Goal: Task Accomplishment & Management: Use online tool/utility

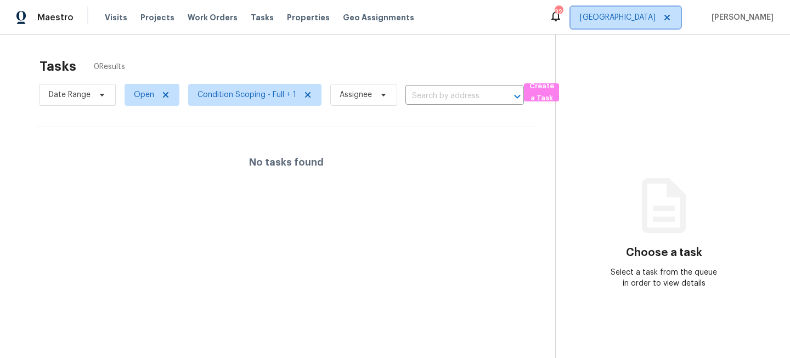
click at [656, 19] on span "[GEOGRAPHIC_DATA]" at bounding box center [618, 17] width 76 height 11
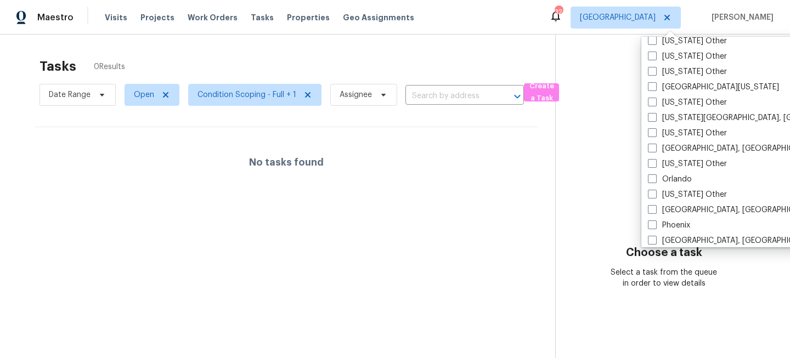
scroll to position [1178, 0]
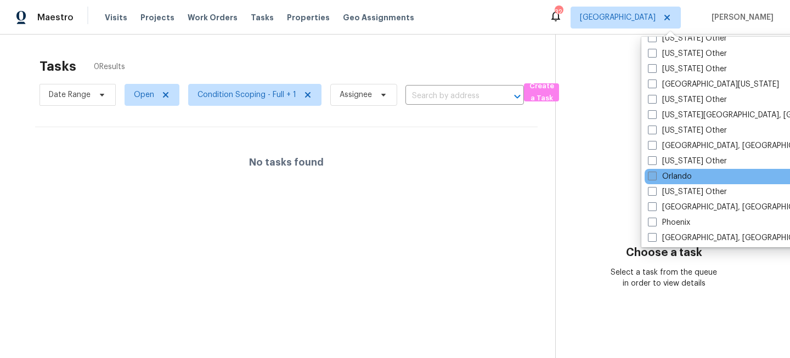
click at [674, 176] on label "Orlando" at bounding box center [670, 176] width 44 height 11
click at [655, 176] on input "Orlando" at bounding box center [651, 174] width 7 height 7
checkbox input "true"
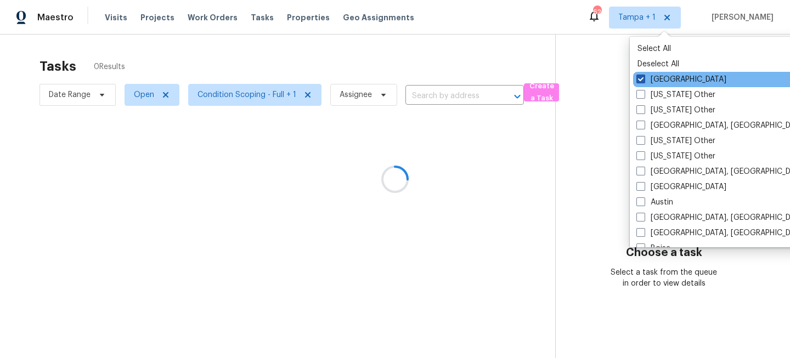
click at [654, 75] on label "[GEOGRAPHIC_DATA]" at bounding box center [681, 79] width 90 height 11
click at [644, 75] on input "[GEOGRAPHIC_DATA]" at bounding box center [639, 77] width 7 height 7
checkbox input "false"
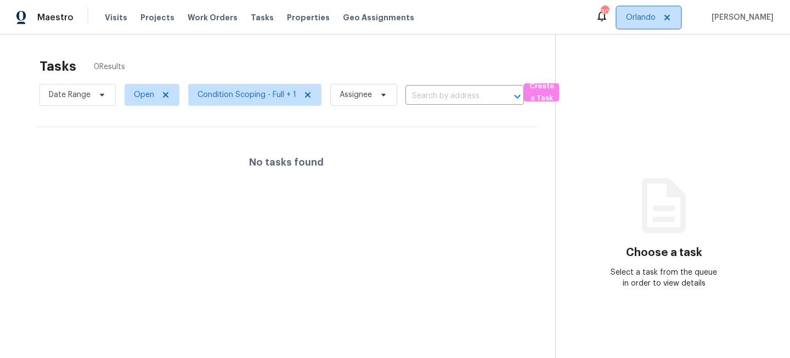
click at [643, 15] on span "Orlando" at bounding box center [649, 18] width 64 height 22
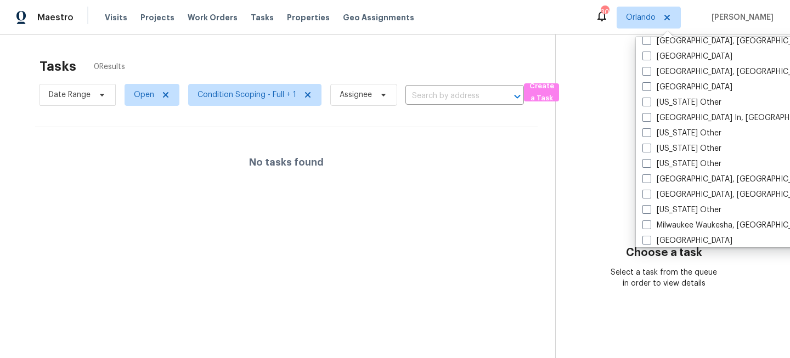
scroll to position [781, 0]
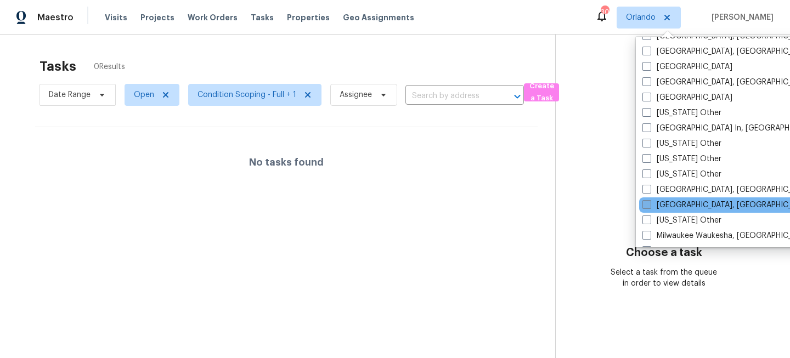
click at [647, 204] on span at bounding box center [647, 204] width 9 height 9
click at [647, 204] on input "[GEOGRAPHIC_DATA], [GEOGRAPHIC_DATA]" at bounding box center [646, 203] width 7 height 7
checkbox input "true"
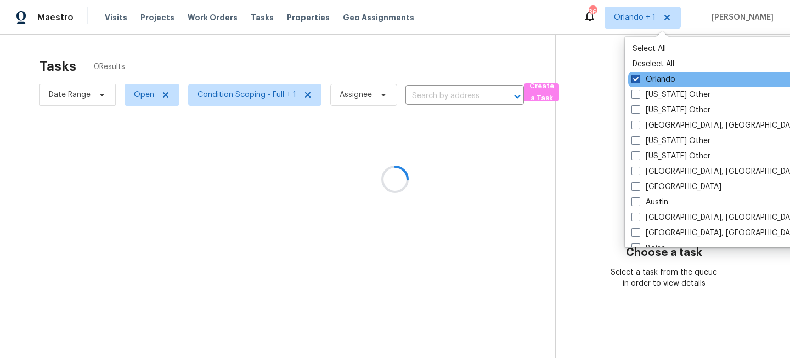
click at [649, 78] on label "Orlando" at bounding box center [654, 79] width 44 height 11
click at [639, 78] on input "Orlando" at bounding box center [635, 77] width 7 height 7
checkbox input "false"
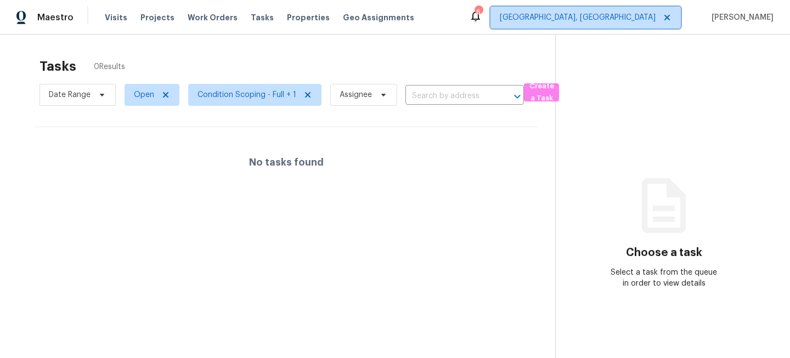
click at [650, 19] on span "[GEOGRAPHIC_DATA], [GEOGRAPHIC_DATA]" at bounding box center [578, 17] width 156 height 11
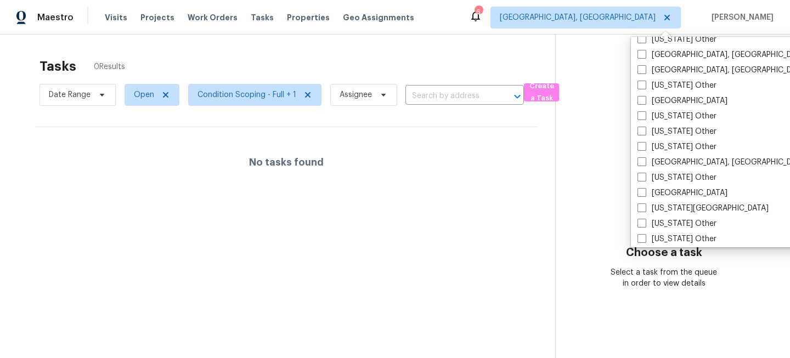
scroll to position [575, 0]
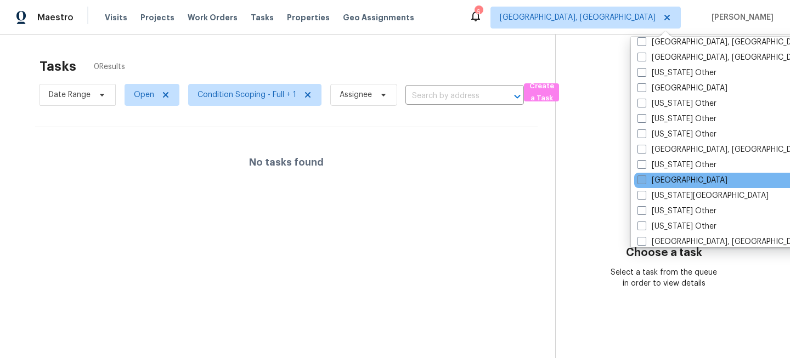
click at [655, 178] on label "[GEOGRAPHIC_DATA]" at bounding box center [683, 180] width 90 height 11
click at [645, 178] on input "[GEOGRAPHIC_DATA]" at bounding box center [641, 178] width 7 height 7
checkbox input "true"
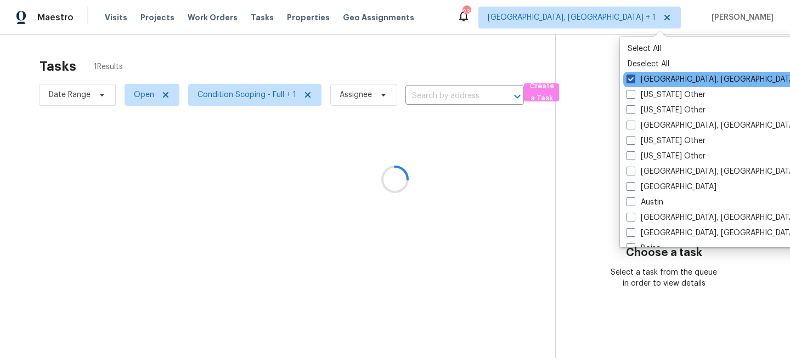
click at [646, 78] on label "[GEOGRAPHIC_DATA], [GEOGRAPHIC_DATA]" at bounding box center [712, 79] width 170 height 11
click at [634, 78] on input "[GEOGRAPHIC_DATA], [GEOGRAPHIC_DATA]" at bounding box center [630, 77] width 7 height 7
checkbox input "false"
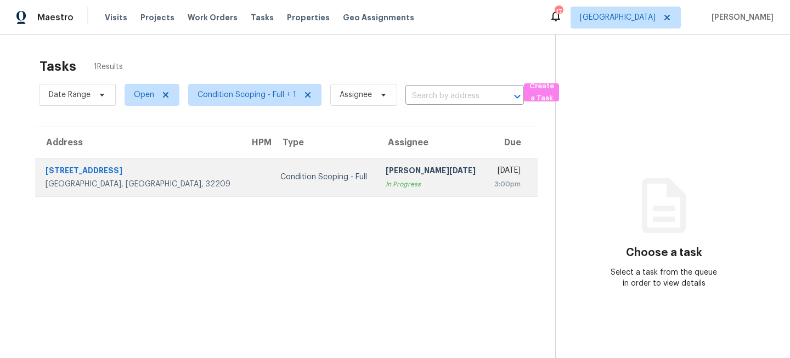
click at [288, 178] on div "Condition Scoping - Full" at bounding box center [323, 177] width 87 height 11
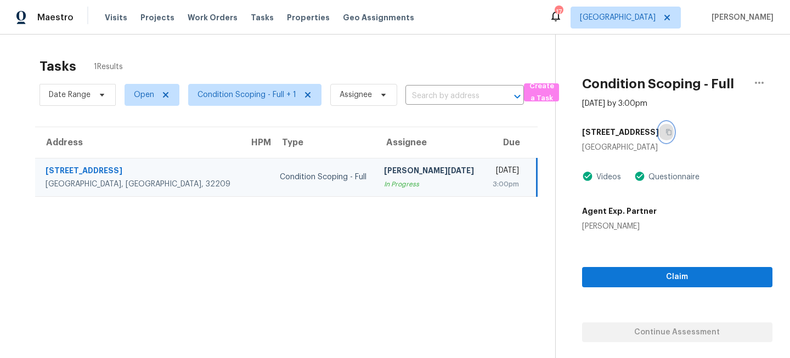
click at [666, 131] on icon "button" at bounding box center [669, 132] width 7 height 7
click at [107, 15] on span "Visits" at bounding box center [116, 17] width 22 height 11
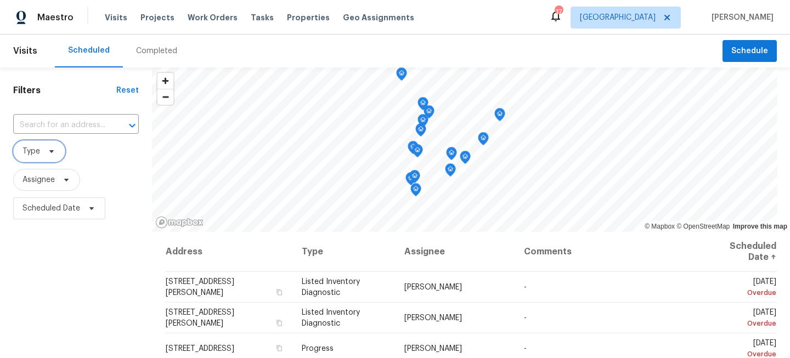
click at [55, 149] on icon at bounding box center [51, 151] width 9 height 9
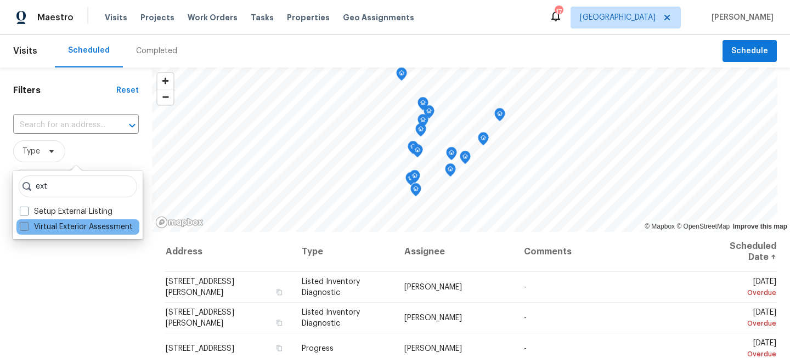
type input "ext"
click at [48, 227] on label "Virtual Exterior Assessment" at bounding box center [76, 227] width 113 height 11
click at [27, 227] on input "Virtual Exterior Assessment" at bounding box center [23, 225] width 7 height 7
checkbox input "true"
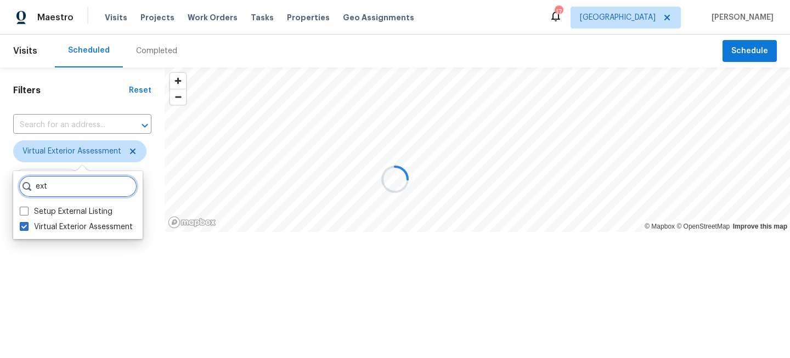
click at [60, 189] on input "ext" at bounding box center [78, 187] width 119 height 22
type input "e"
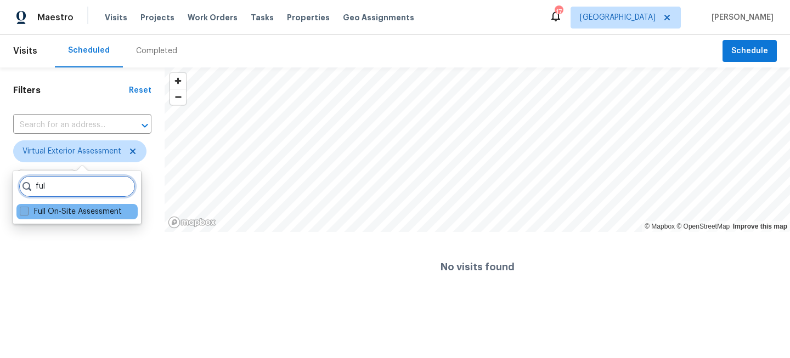
type input "ful"
click at [50, 214] on label "Full On-Site Assessment" at bounding box center [71, 211] width 102 height 11
click at [27, 213] on input "Full On-Site Assessment" at bounding box center [23, 209] width 7 height 7
checkbox input "true"
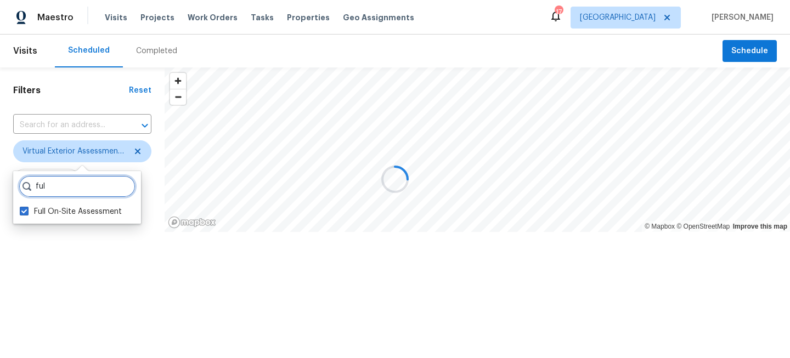
click at [56, 191] on input "ful" at bounding box center [77, 187] width 117 height 22
type input "f"
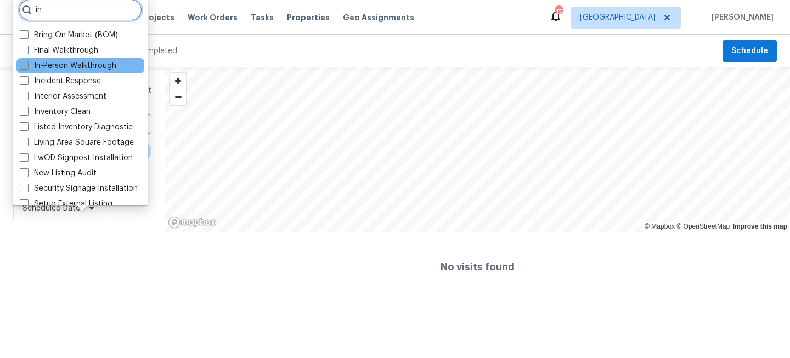
type input "in"
click at [32, 68] on label "In-Person Walkthrough" at bounding box center [68, 65] width 97 height 11
click at [27, 67] on input "In-Person Walkthrough" at bounding box center [23, 63] width 7 height 7
checkbox input "true"
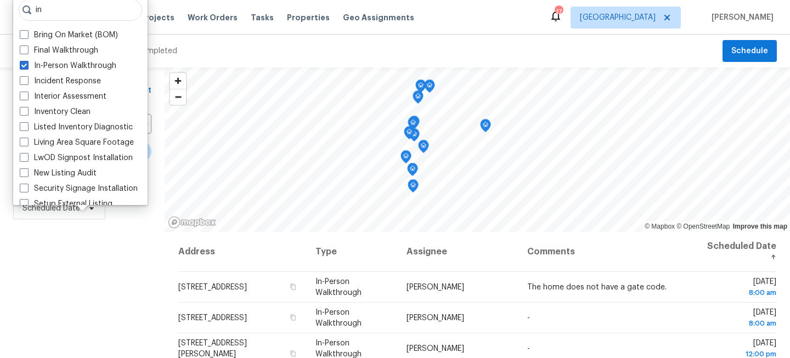
click at [116, 288] on div "Filters Reset ​ Virtual Exterior Assessment + 2 Assignee Scheduled Date" at bounding box center [82, 292] width 165 height 451
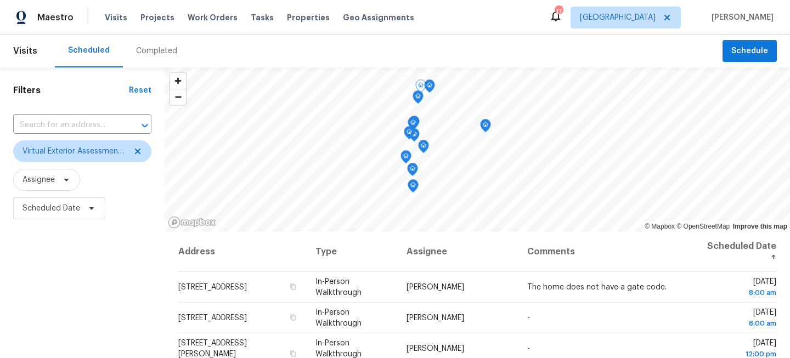
click at [104, 279] on div "Filters Reset ​ Virtual Exterior Assessment + 2 Assignee Scheduled Date" at bounding box center [82, 292] width 165 height 451
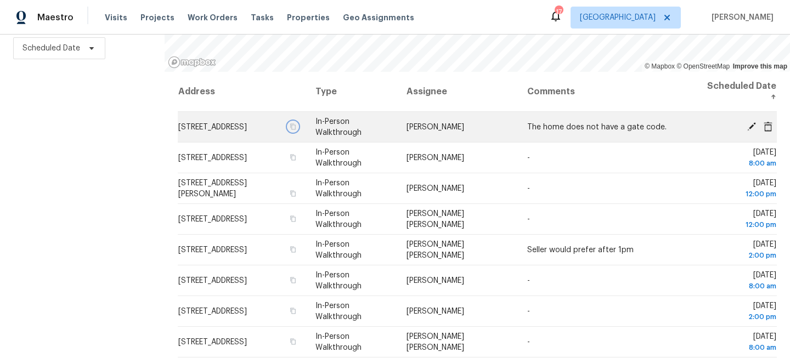
click at [296, 126] on icon "button" at bounding box center [293, 126] width 7 height 7
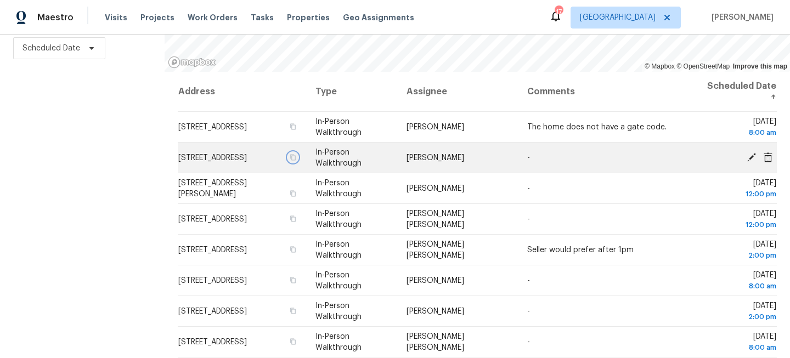
click at [296, 160] on icon "button" at bounding box center [292, 157] width 5 height 6
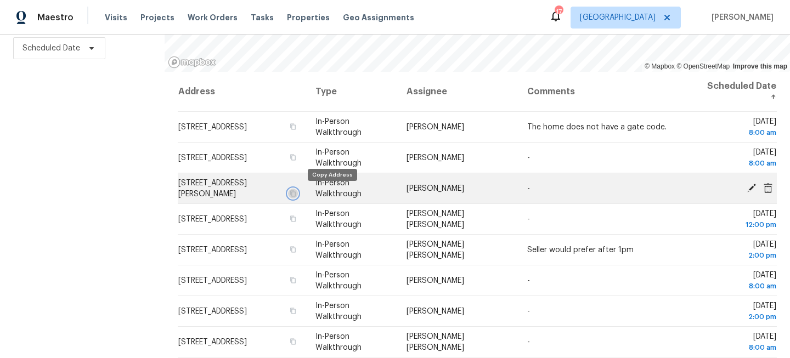
click at [296, 195] on icon "button" at bounding box center [292, 193] width 5 height 6
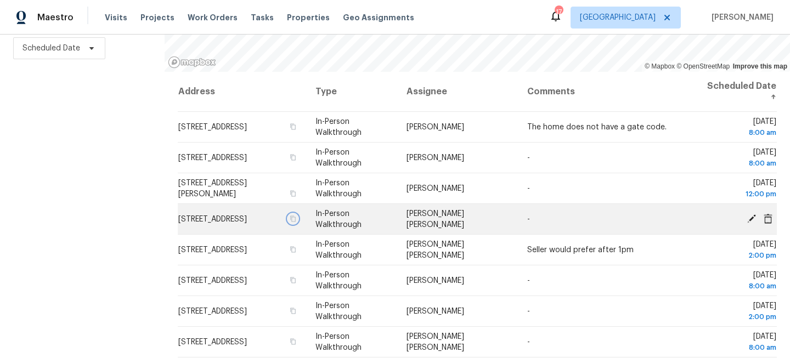
click at [296, 218] on icon "button" at bounding box center [293, 219] width 7 height 7
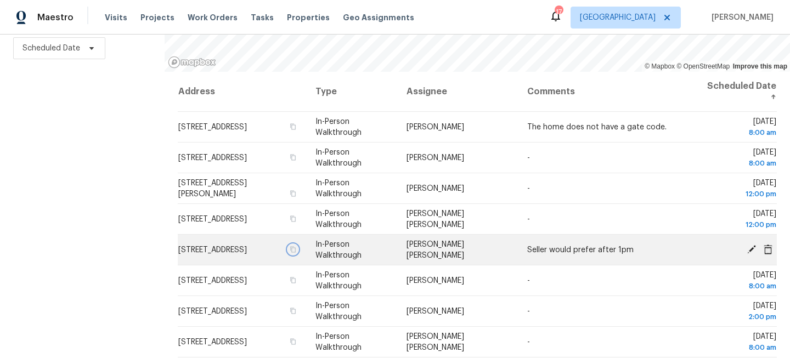
click at [296, 252] on icon "button" at bounding box center [292, 249] width 5 height 6
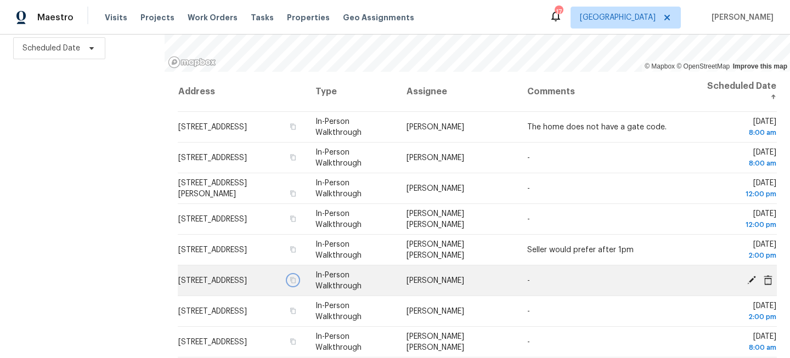
click at [296, 284] on icon "button" at bounding box center [293, 280] width 7 height 7
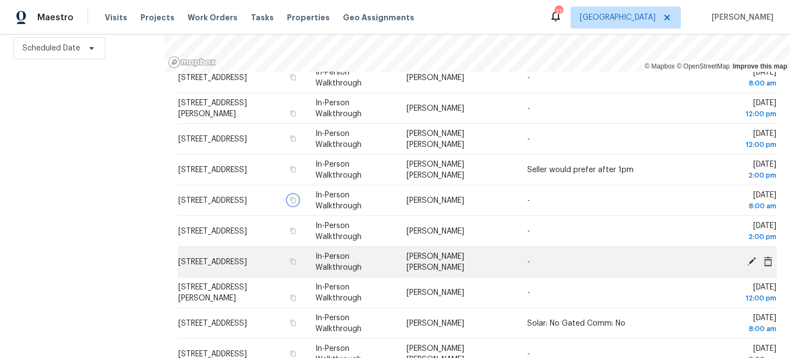
scroll to position [99, 0]
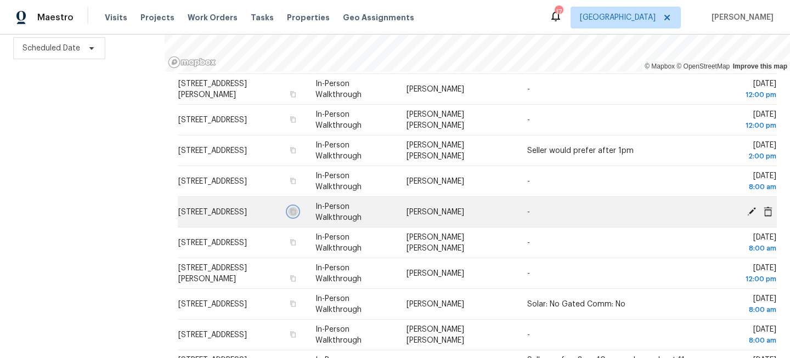
click at [296, 215] on icon "button" at bounding box center [293, 212] width 7 height 7
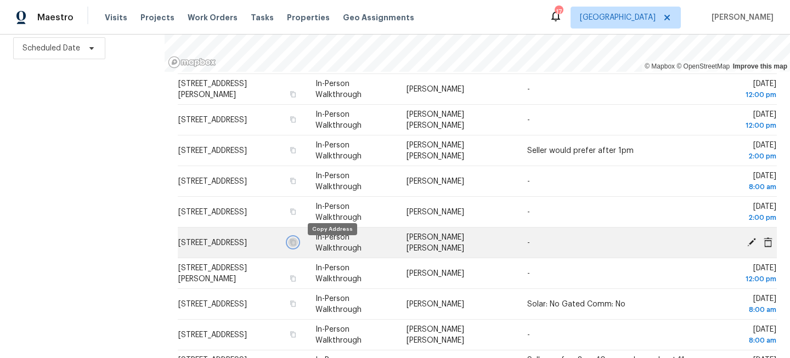
click at [296, 246] on icon "button" at bounding box center [293, 242] width 7 height 7
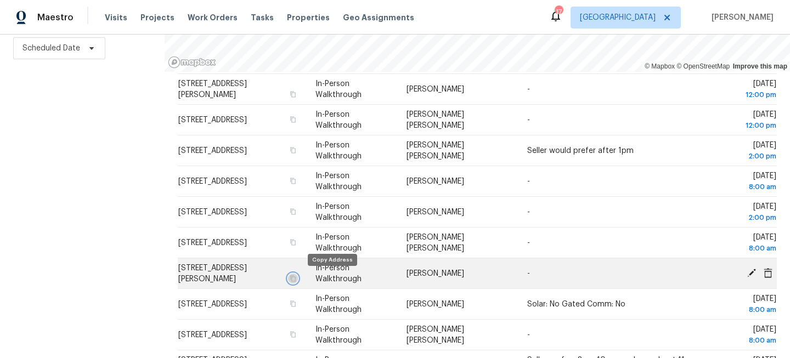
click at [296, 279] on icon "button" at bounding box center [293, 278] width 7 height 7
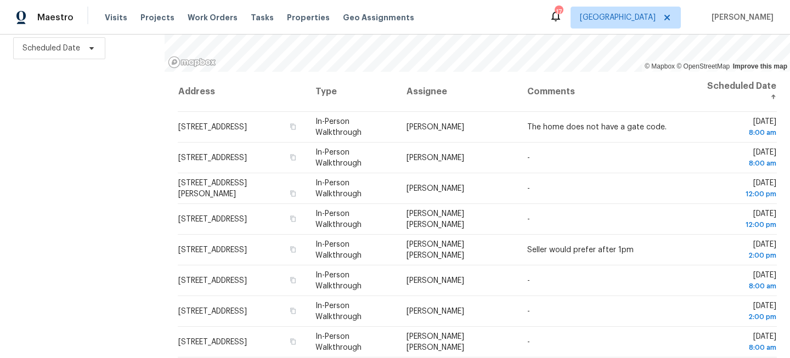
scroll to position [0, 0]
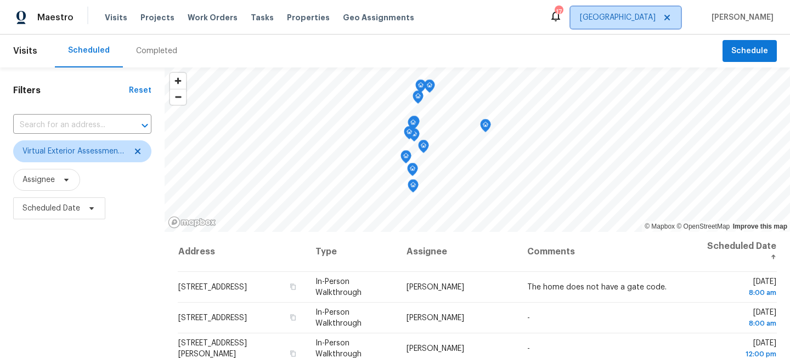
click at [648, 19] on span "[GEOGRAPHIC_DATA]" at bounding box center [618, 17] width 76 height 11
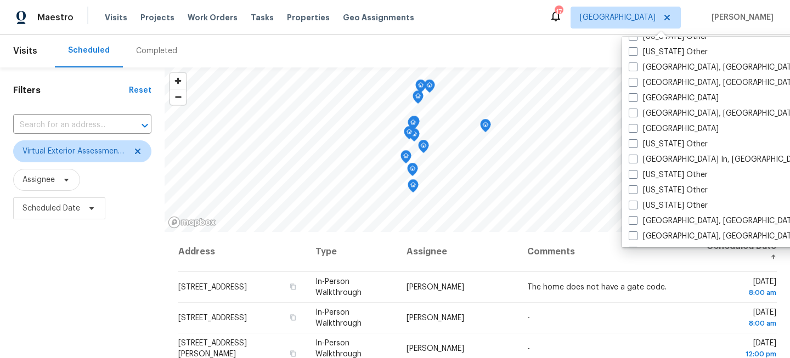
scroll to position [735, 0]
click at [640, 243] on div "[US_STATE] Other" at bounding box center [736, 250] width 221 height 15
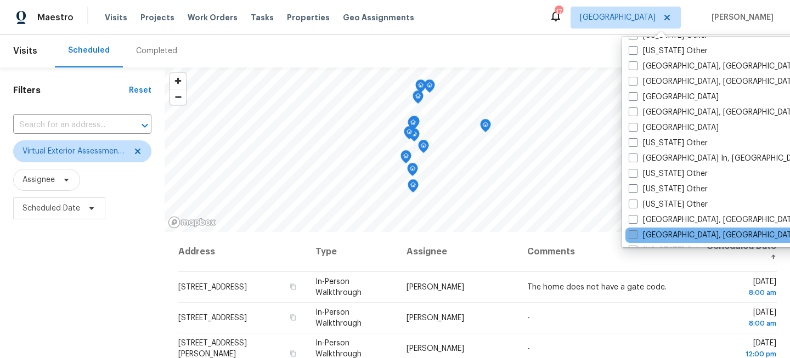
click at [639, 235] on label "[GEOGRAPHIC_DATA], [GEOGRAPHIC_DATA]" at bounding box center [714, 235] width 170 height 11
click at [636, 235] on input "[GEOGRAPHIC_DATA], [GEOGRAPHIC_DATA]" at bounding box center [632, 233] width 7 height 7
checkbox input "true"
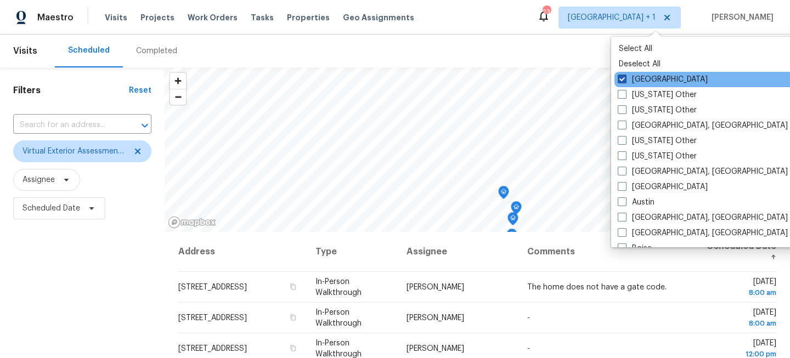
click at [640, 76] on label "[GEOGRAPHIC_DATA]" at bounding box center [663, 79] width 90 height 11
click at [625, 76] on input "Jacksonville" at bounding box center [621, 77] width 7 height 7
checkbox input "false"
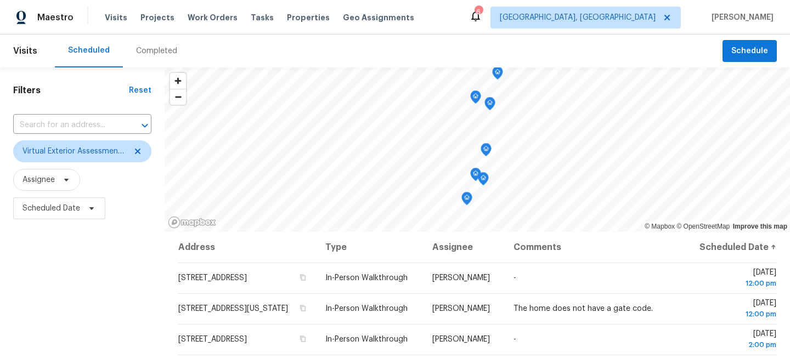
click at [49, 272] on div "Filters Reset ​ Virtual Exterior Assessment + 2 Assignee Scheduled Date" at bounding box center [82, 292] width 165 height 451
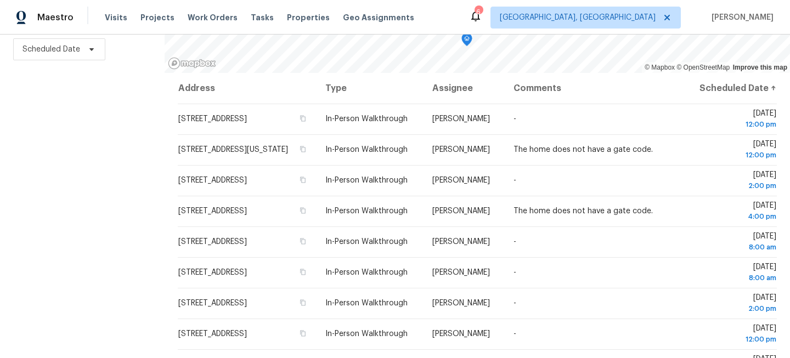
scroll to position [160, 0]
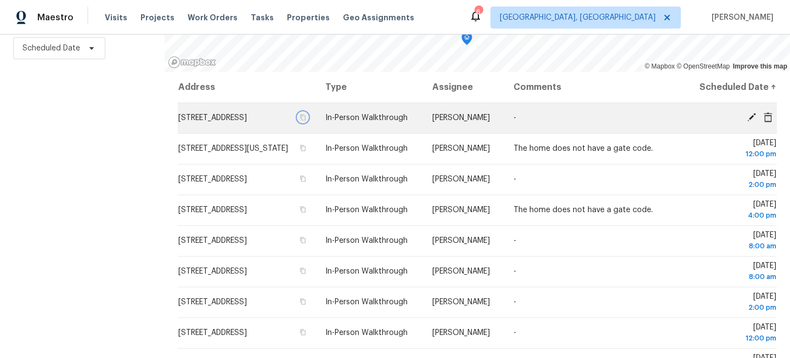
click at [306, 121] on icon "button" at bounding box center [303, 117] width 7 height 7
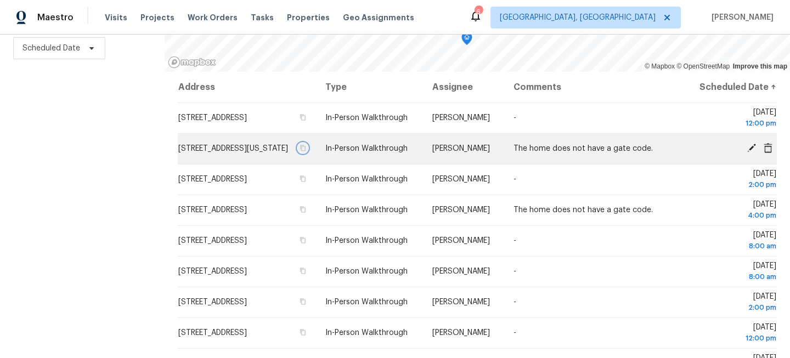
click at [306, 151] on icon "button" at bounding box center [302, 148] width 5 height 6
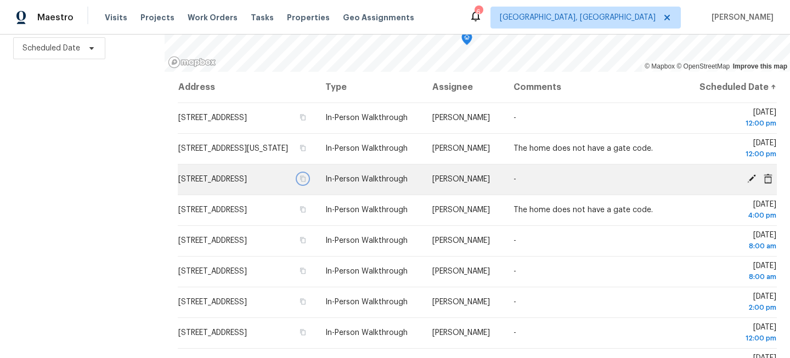
click at [306, 182] on icon "button" at bounding box center [303, 179] width 7 height 7
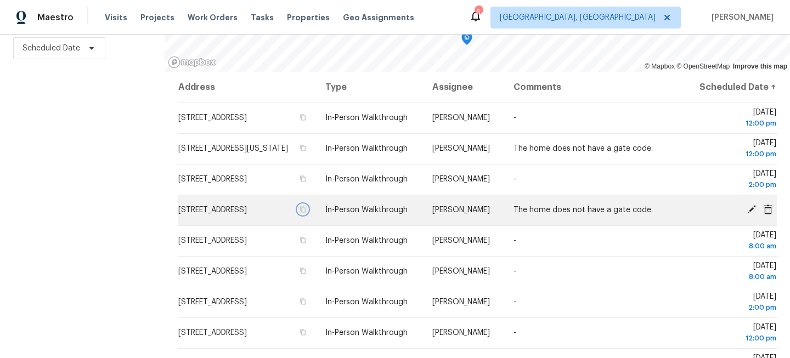
click at [308, 215] on button "button" at bounding box center [303, 210] width 10 height 10
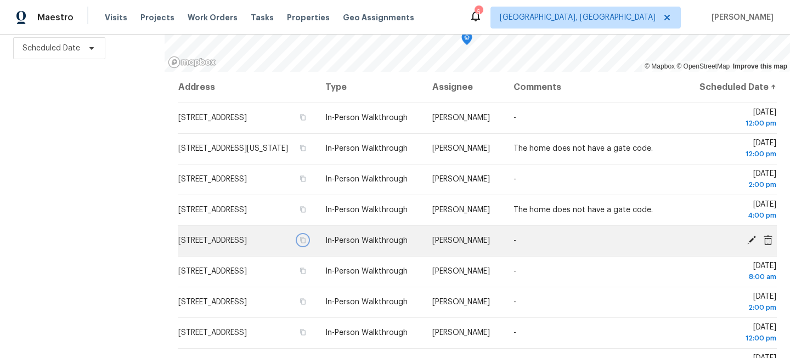
click at [306, 244] on icon "button" at bounding box center [302, 241] width 5 height 6
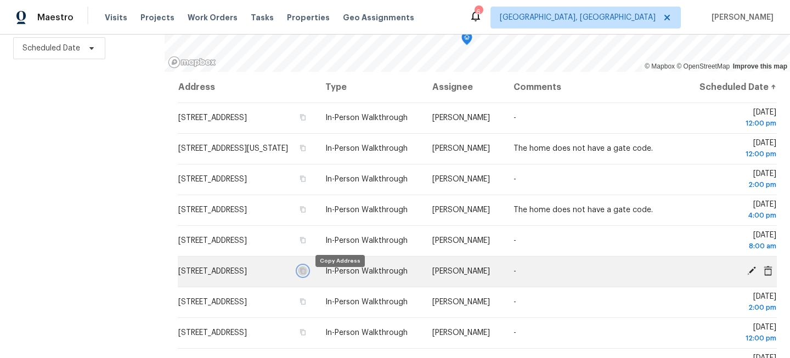
click at [306, 274] on icon "button" at bounding box center [303, 271] width 7 height 7
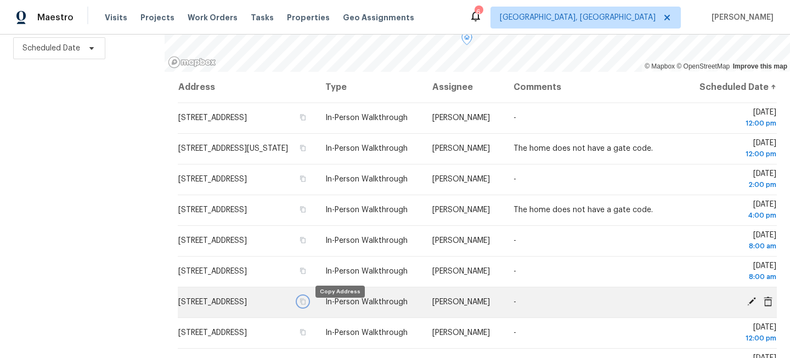
click at [306, 305] on icon "button" at bounding box center [303, 301] width 7 height 7
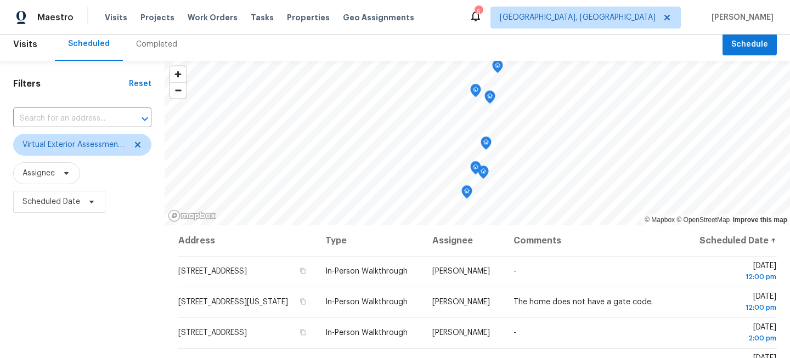
scroll to position [0, 0]
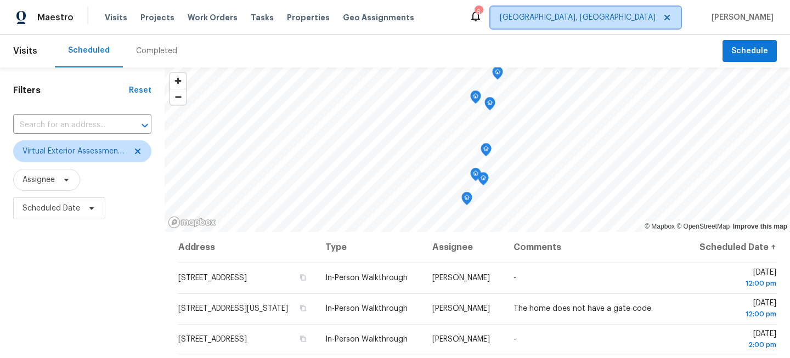
click at [646, 20] on span "[GEOGRAPHIC_DATA], [GEOGRAPHIC_DATA]" at bounding box center [578, 17] width 156 height 11
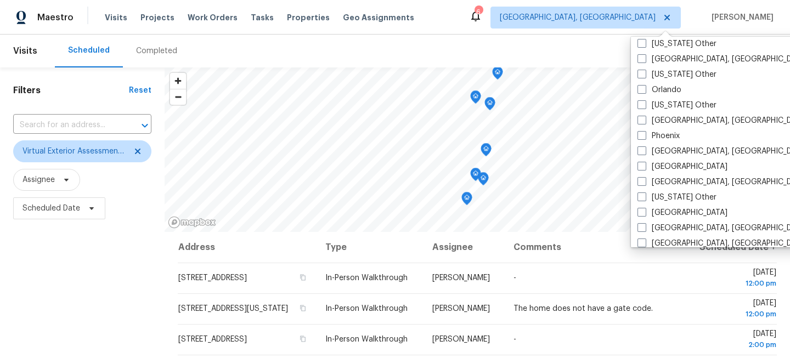
scroll to position [1242, 0]
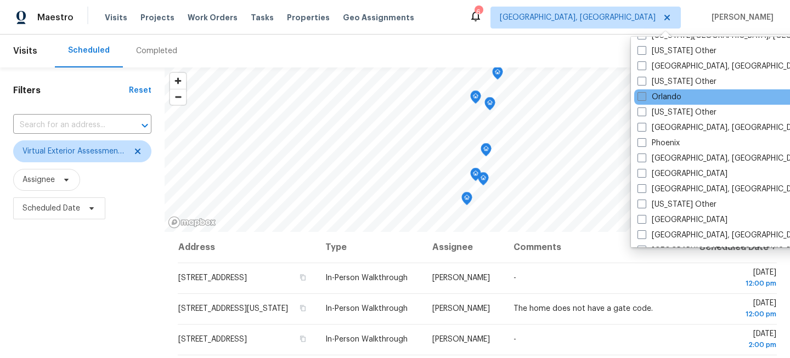
click at [641, 98] on span at bounding box center [642, 96] width 9 height 9
click at [641, 98] on input "Orlando" at bounding box center [641, 95] width 7 height 7
checkbox input "true"
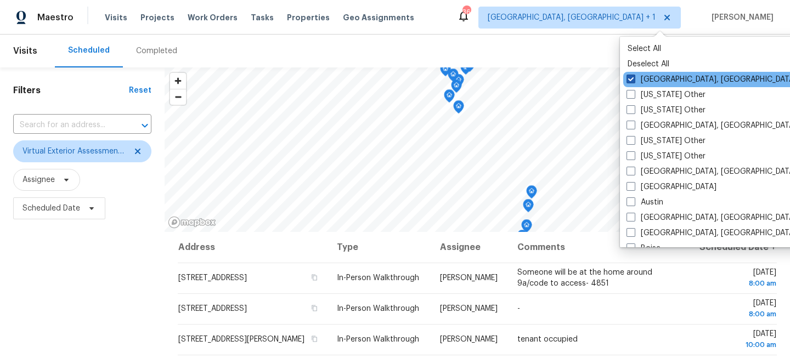
click at [650, 79] on label "[GEOGRAPHIC_DATA], [GEOGRAPHIC_DATA]" at bounding box center [712, 79] width 170 height 11
click at [634, 79] on input "[GEOGRAPHIC_DATA], [GEOGRAPHIC_DATA]" at bounding box center [630, 77] width 7 height 7
checkbox input "false"
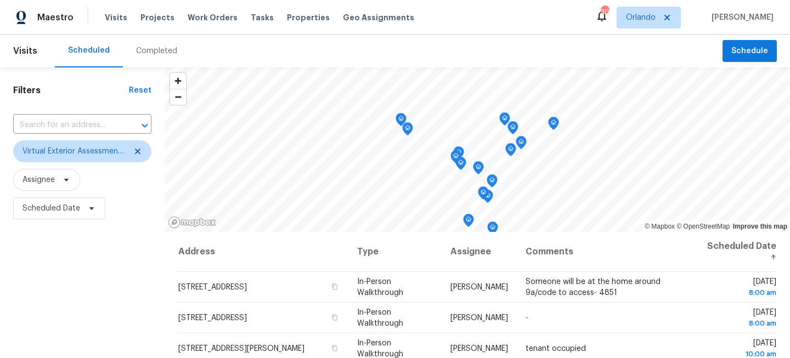
click at [103, 273] on div "Filters Reset ​ Virtual Exterior Assessment + 2 Assignee Scheduled Date" at bounding box center [82, 292] width 165 height 451
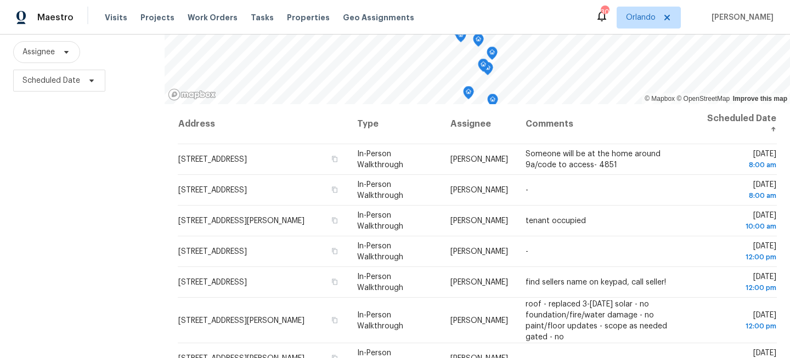
scroll to position [160, 0]
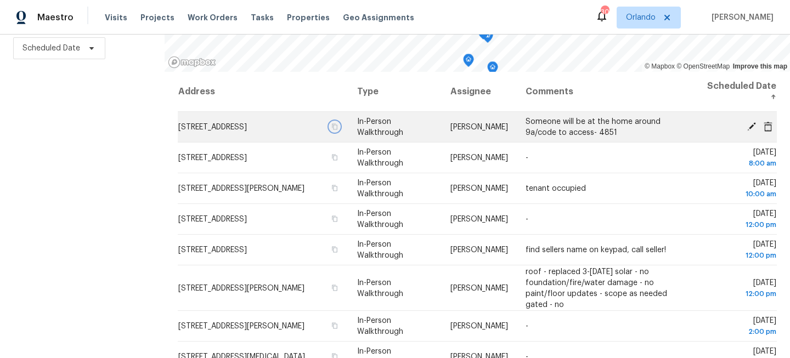
click at [337, 129] on icon "button" at bounding box center [334, 126] width 5 height 6
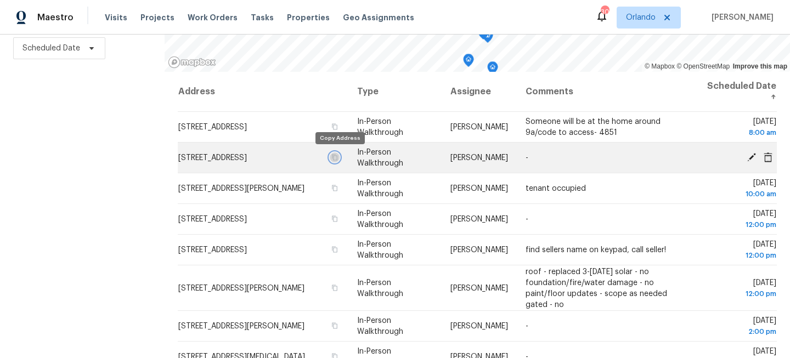
click at [338, 157] on icon "button" at bounding box center [334, 157] width 7 height 7
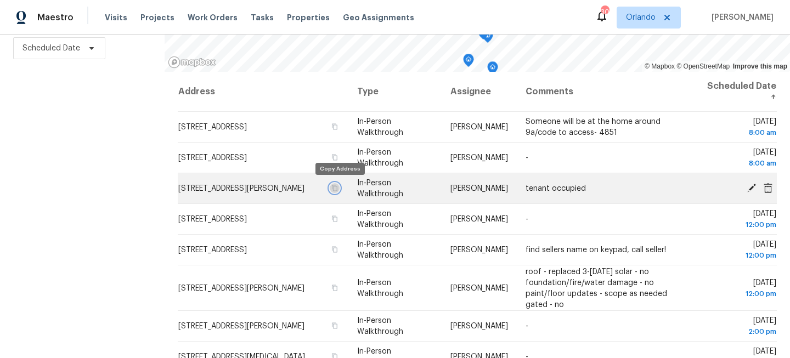
click at [337, 185] on icon "button" at bounding box center [334, 188] width 5 height 6
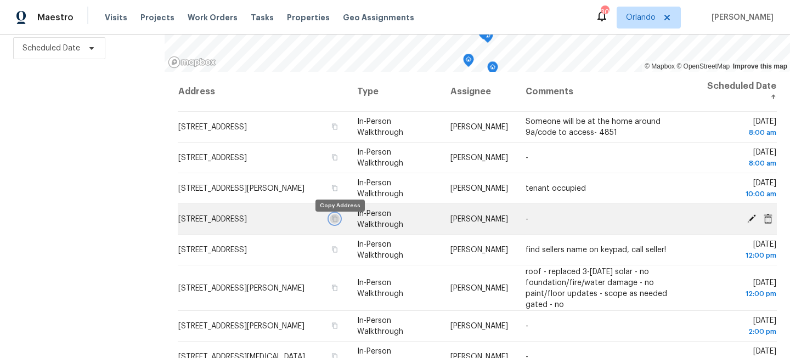
click at [338, 222] on icon "button" at bounding box center [334, 219] width 7 height 7
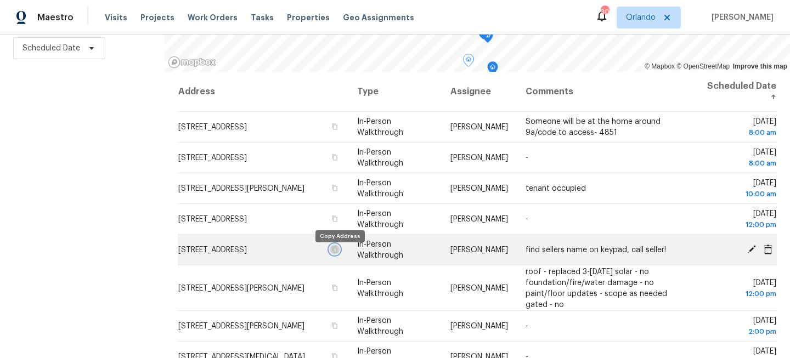
click at [338, 253] on icon "button" at bounding box center [334, 249] width 7 height 7
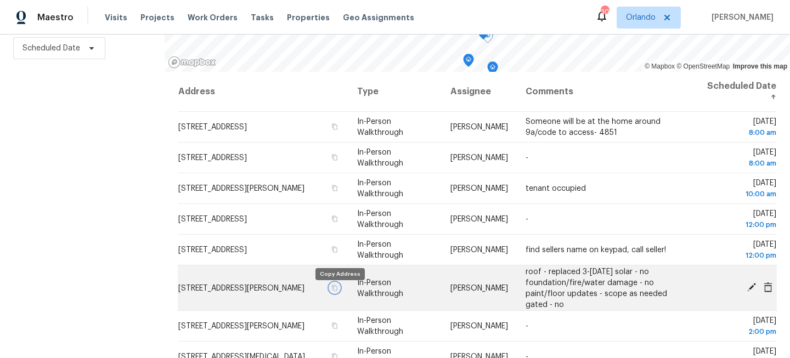
click at [337, 291] on icon "button" at bounding box center [334, 288] width 5 height 6
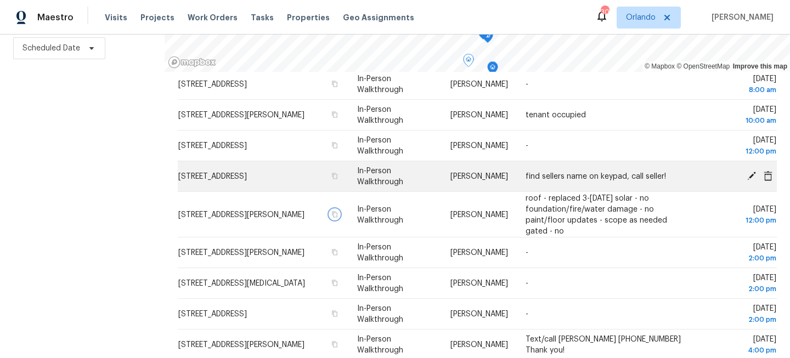
scroll to position [138, 0]
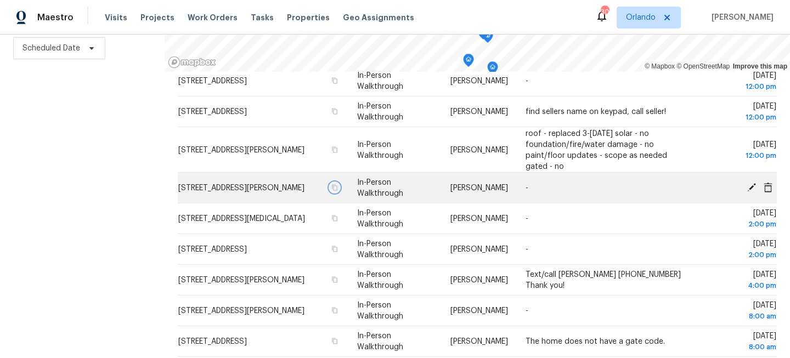
click at [338, 185] on icon "button" at bounding box center [334, 187] width 7 height 7
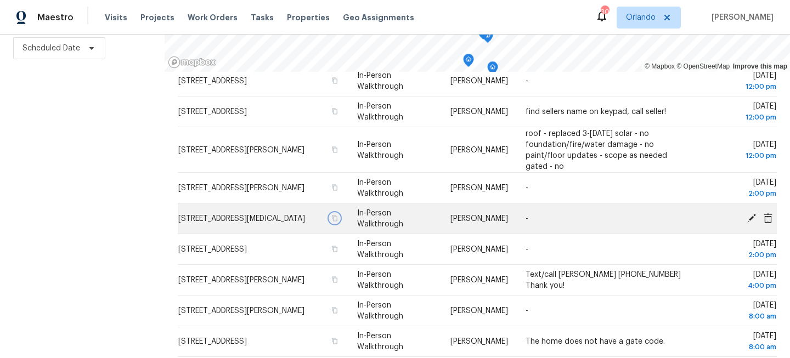
click at [338, 219] on icon "button" at bounding box center [334, 218] width 7 height 7
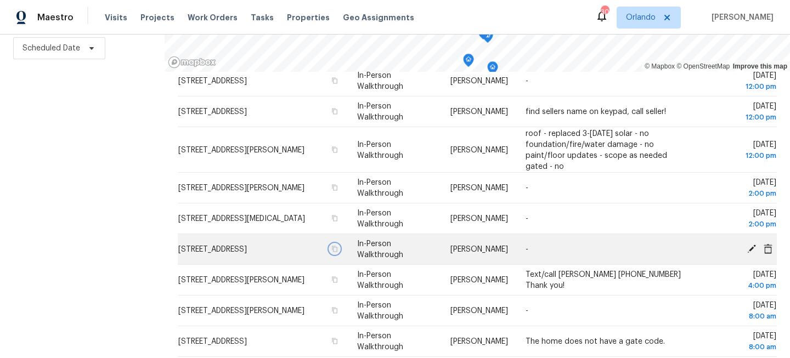
click at [338, 252] on icon "button" at bounding box center [334, 249] width 7 height 7
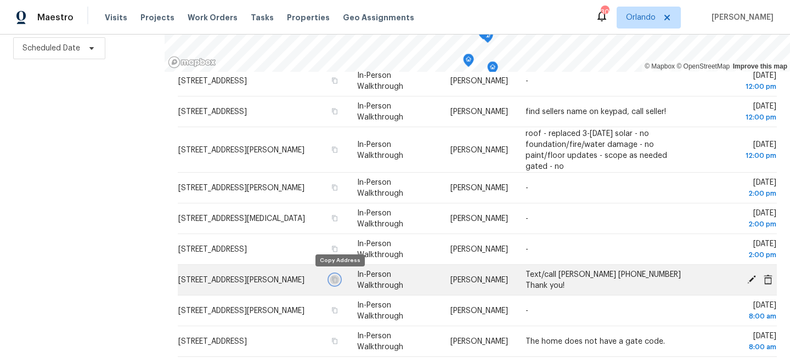
click at [337, 281] on icon "button" at bounding box center [334, 280] width 5 height 6
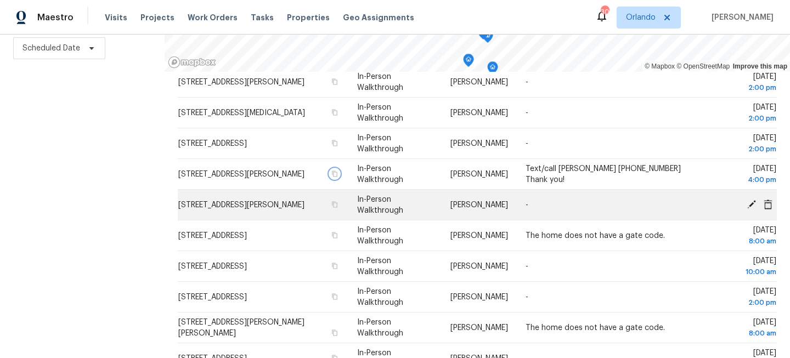
scroll to position [249, 0]
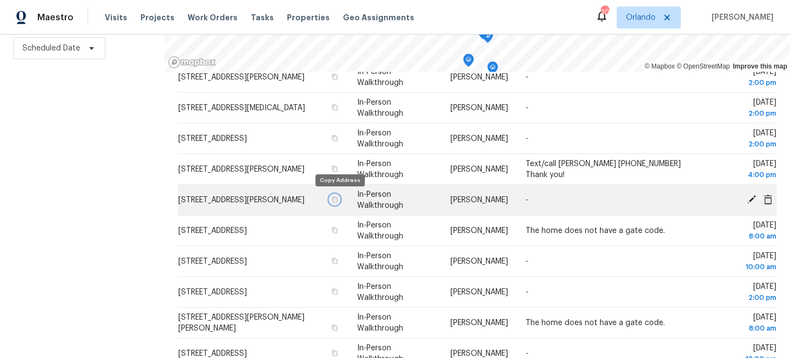
click at [338, 198] on icon "button" at bounding box center [334, 199] width 7 height 7
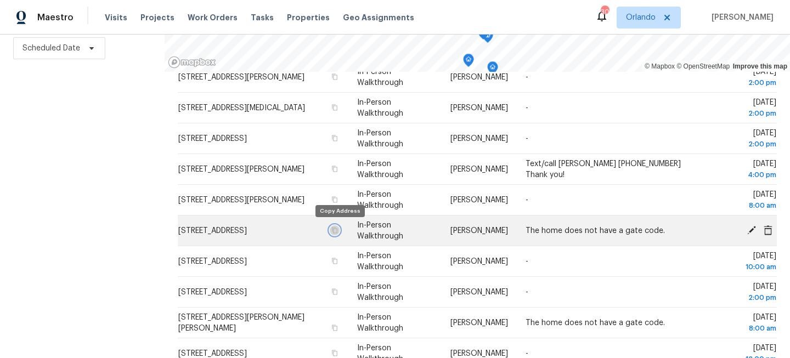
click at [338, 230] on icon "button" at bounding box center [334, 230] width 7 height 7
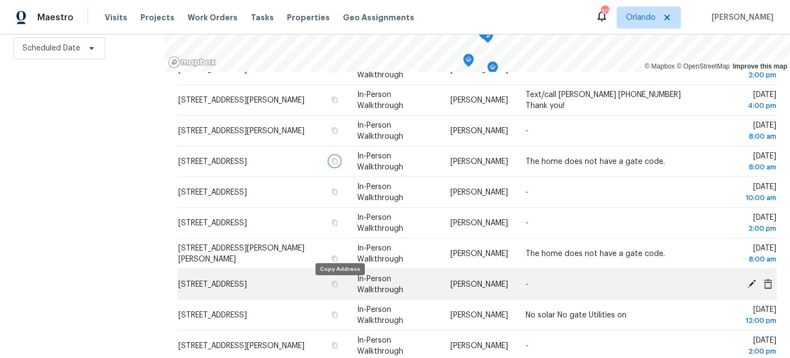
scroll to position [340, 0]
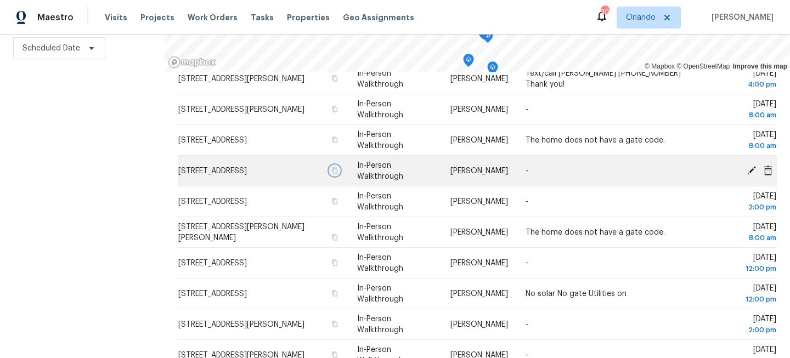
click at [338, 171] on icon "button" at bounding box center [334, 170] width 7 height 7
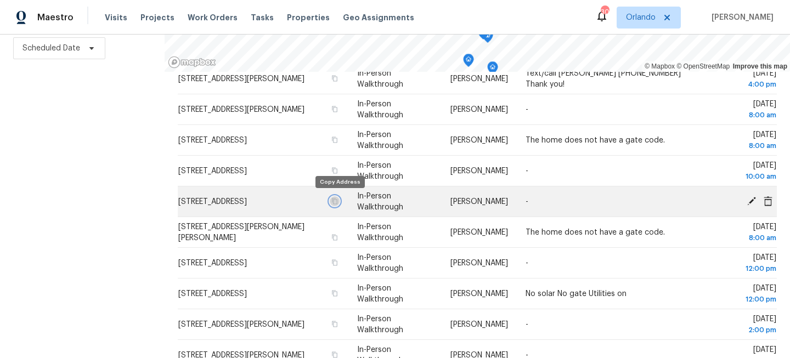
click at [338, 201] on icon "button" at bounding box center [334, 201] width 7 height 7
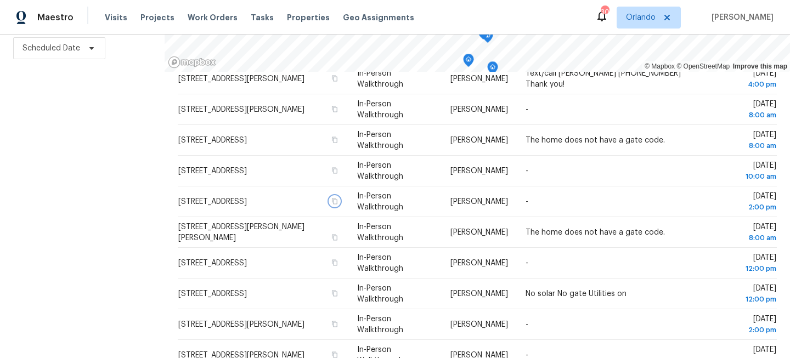
scroll to position [0, 0]
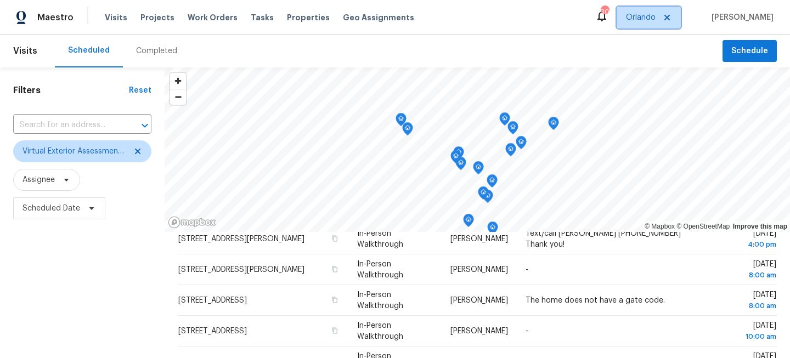
click at [649, 19] on span "Orlando" at bounding box center [641, 17] width 30 height 11
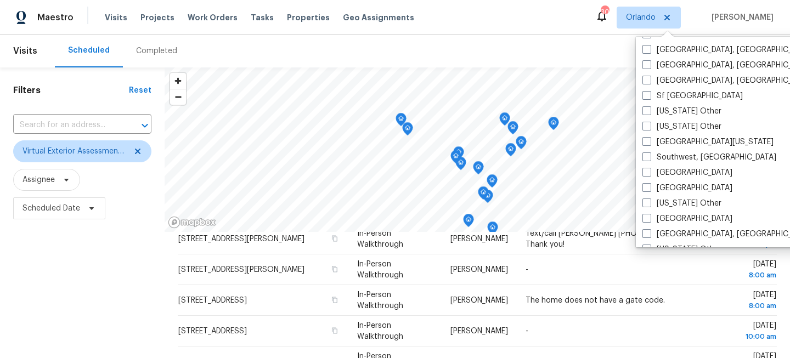
scroll to position [1533, 0]
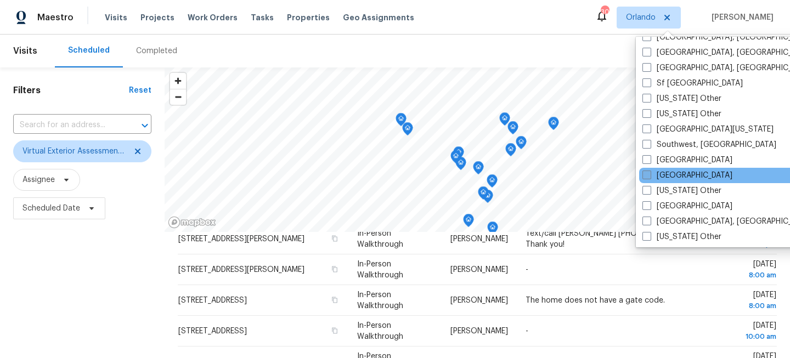
click at [649, 175] on span at bounding box center [647, 175] width 9 height 9
click at [649, 175] on input "[GEOGRAPHIC_DATA]" at bounding box center [646, 173] width 7 height 7
checkbox input "true"
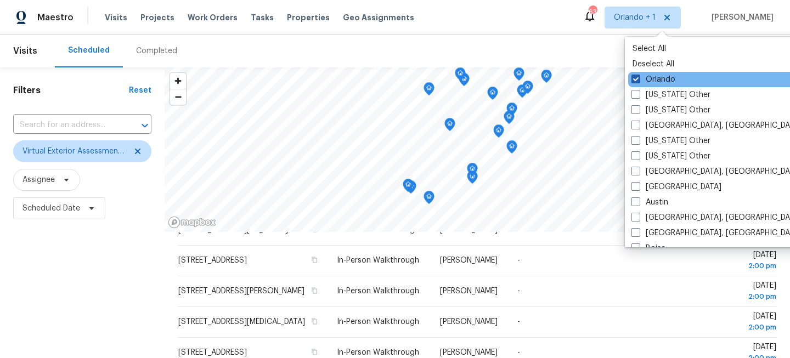
click at [648, 80] on label "Orlando" at bounding box center [654, 79] width 44 height 11
click at [639, 80] on input "Orlando" at bounding box center [635, 77] width 7 height 7
checkbox input "false"
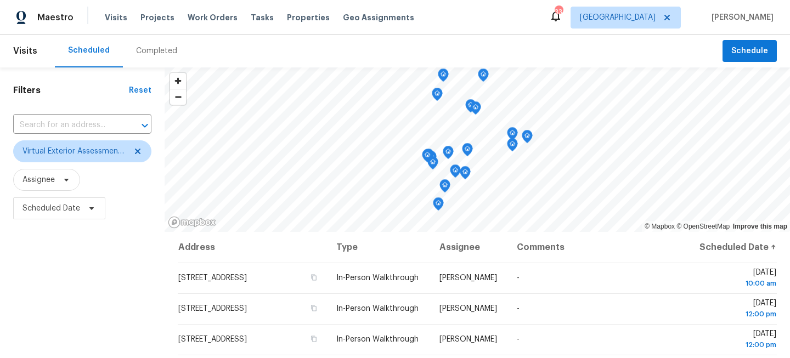
click at [114, 288] on div "Filters Reset ​ Virtual Exterior Assessment + 2 Assignee Scheduled Date" at bounding box center [82, 292] width 165 height 451
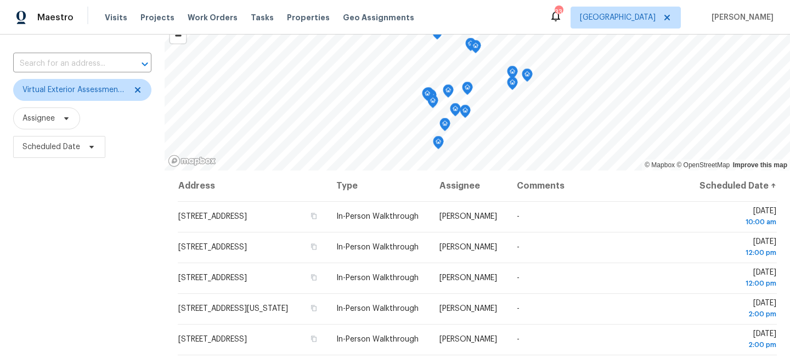
scroll to position [160, 0]
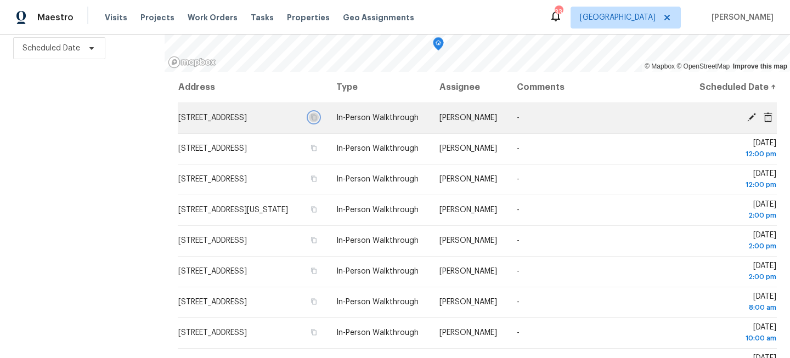
click at [317, 121] on icon "button" at bounding box center [314, 117] width 7 height 7
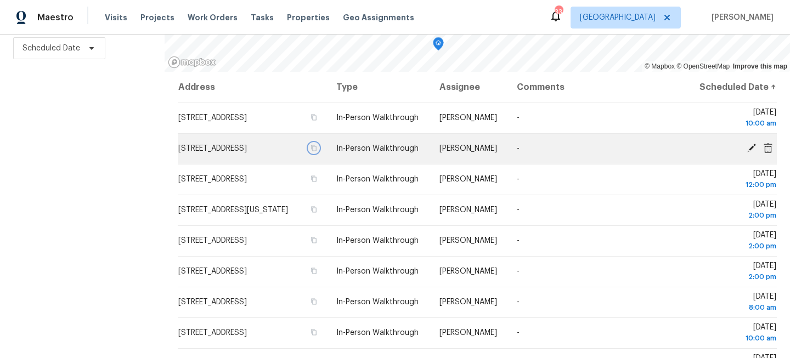
click at [317, 151] on icon "button" at bounding box center [314, 148] width 7 height 7
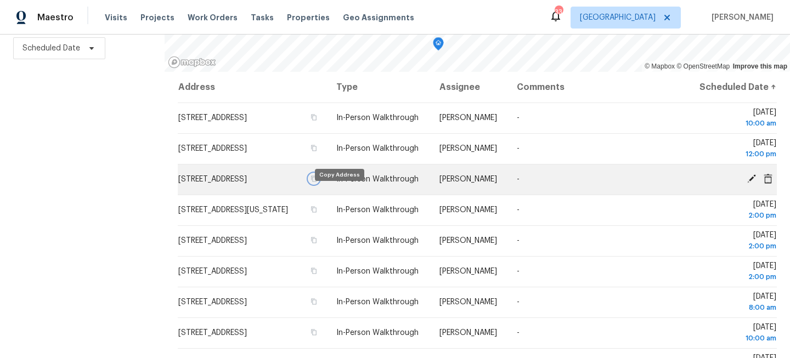
click at [319, 184] on button "button" at bounding box center [314, 179] width 10 height 10
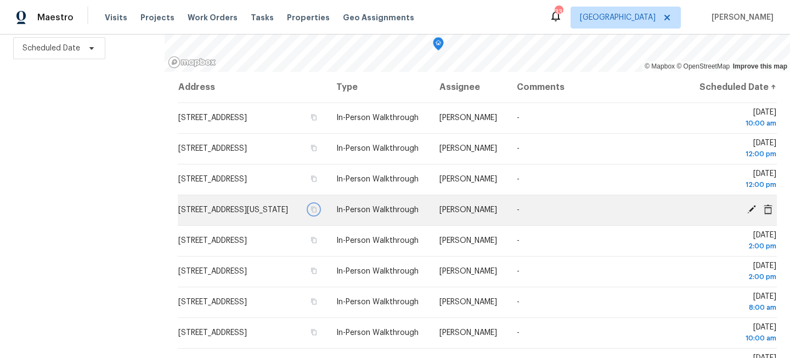
click at [317, 213] on icon "button" at bounding box center [314, 210] width 5 height 6
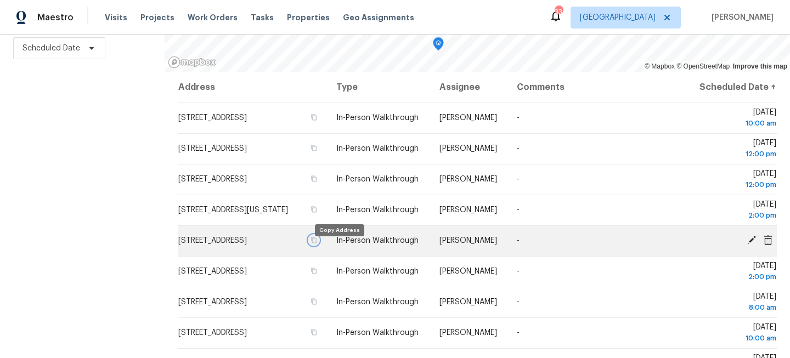
click at [317, 244] on icon "button" at bounding box center [314, 240] width 7 height 7
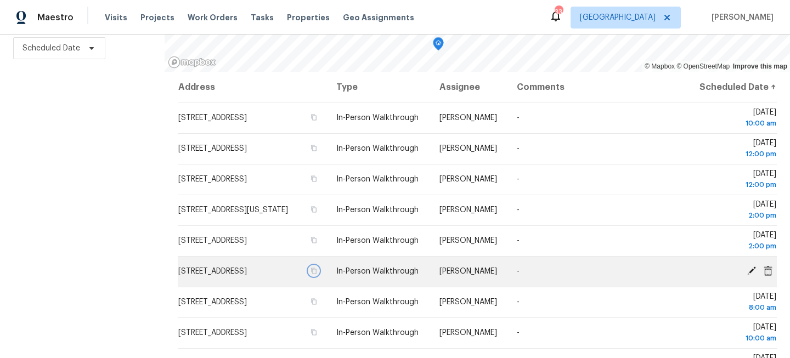
click at [317, 274] on icon "button" at bounding box center [314, 271] width 7 height 7
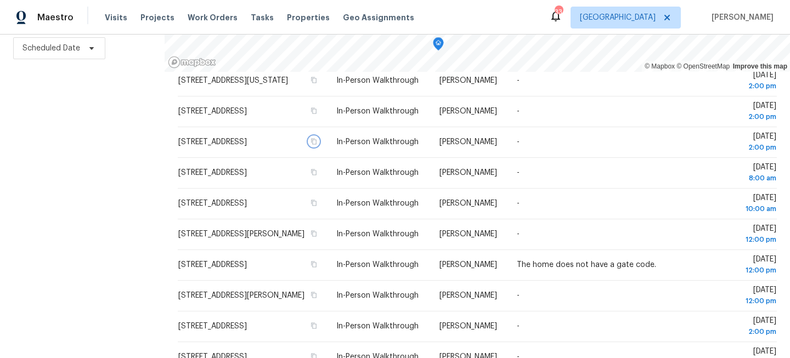
scroll to position [132, 0]
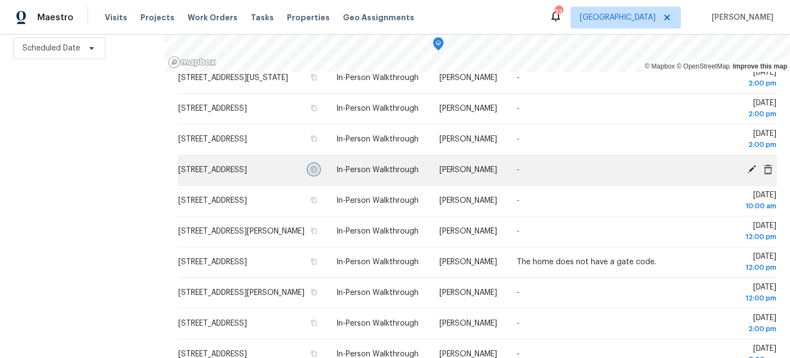
click at [317, 173] on icon "button" at bounding box center [314, 169] width 7 height 7
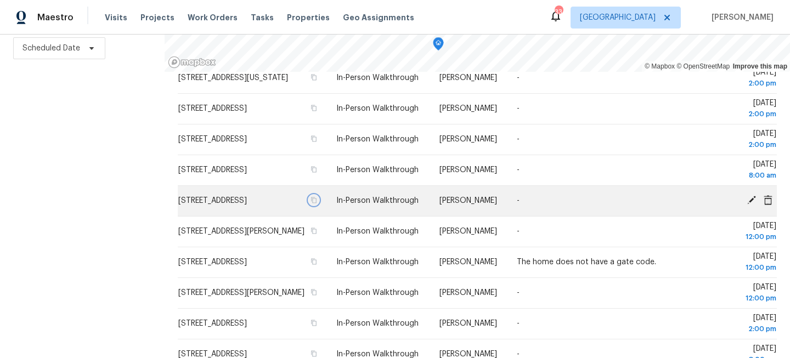
click at [317, 204] on icon "button" at bounding box center [314, 200] width 7 height 7
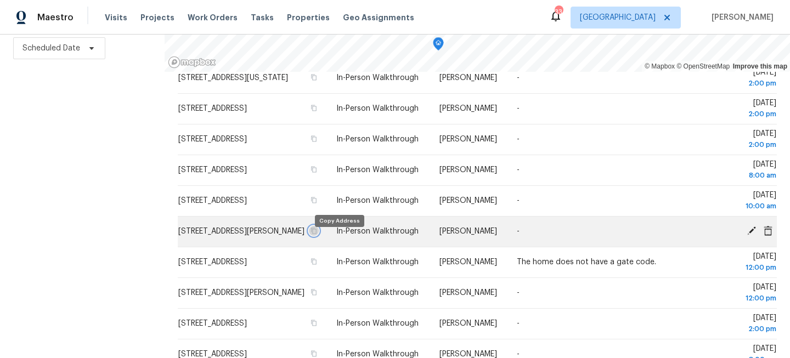
click at [317, 234] on icon "button" at bounding box center [314, 231] width 7 height 7
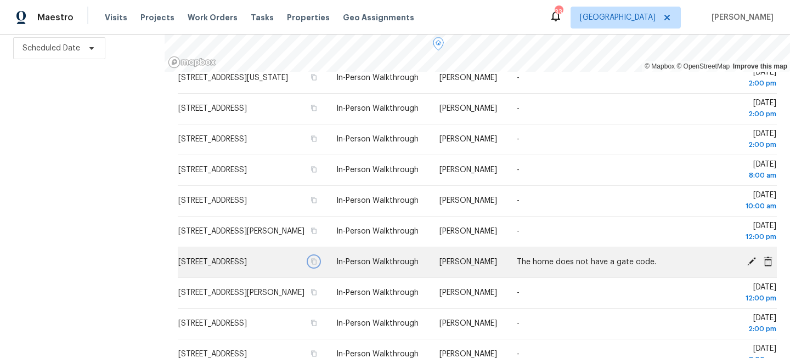
click at [317, 265] on icon "button" at bounding box center [314, 261] width 7 height 7
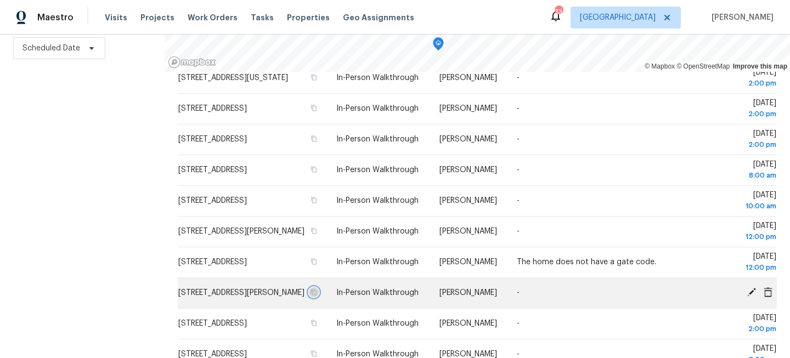
click at [317, 296] on icon "button" at bounding box center [314, 292] width 7 height 7
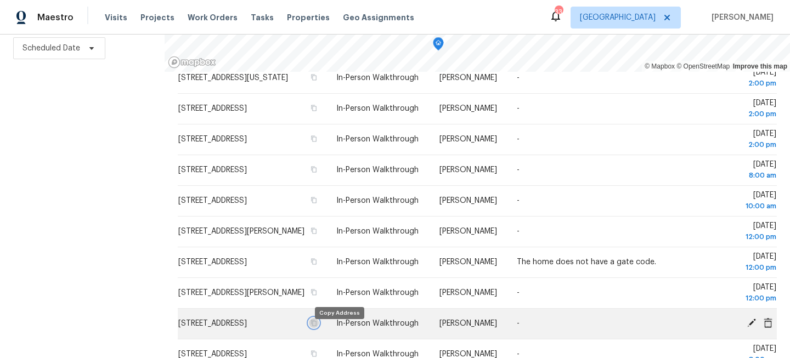
click at [319, 328] on button "button" at bounding box center [314, 323] width 10 height 10
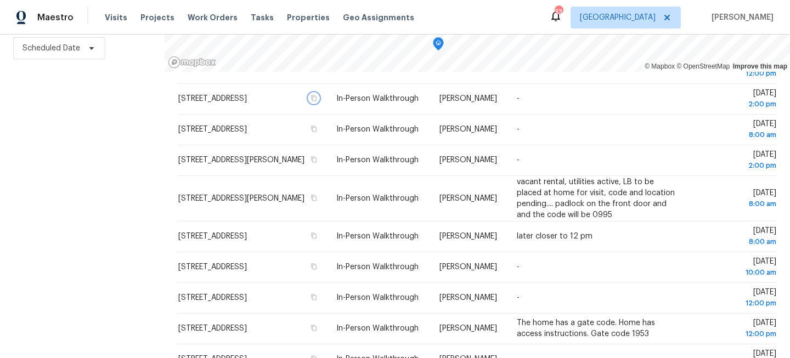
scroll to position [359, 0]
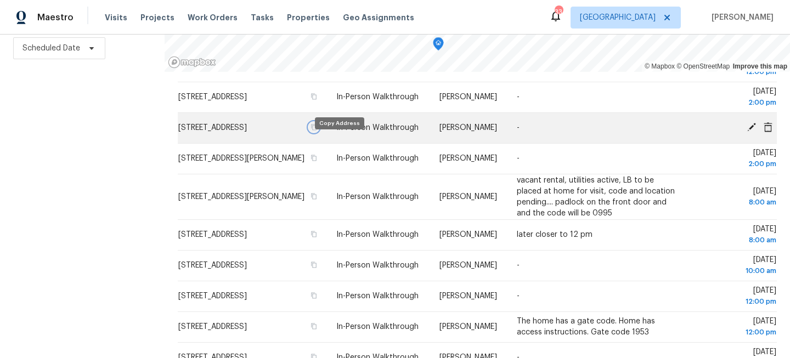
click at [319, 132] on button "button" at bounding box center [314, 127] width 10 height 10
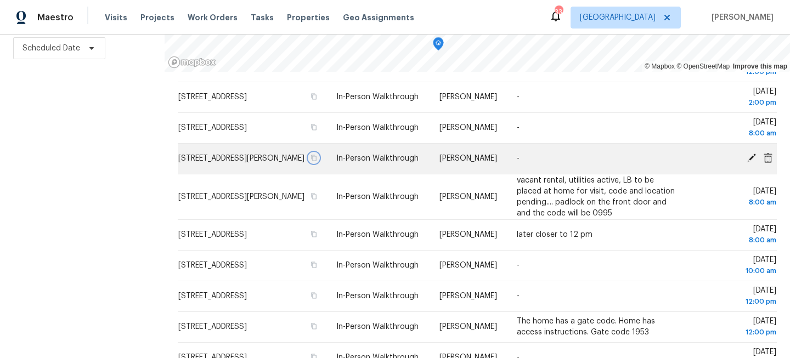
click at [317, 161] on icon "button" at bounding box center [314, 158] width 7 height 7
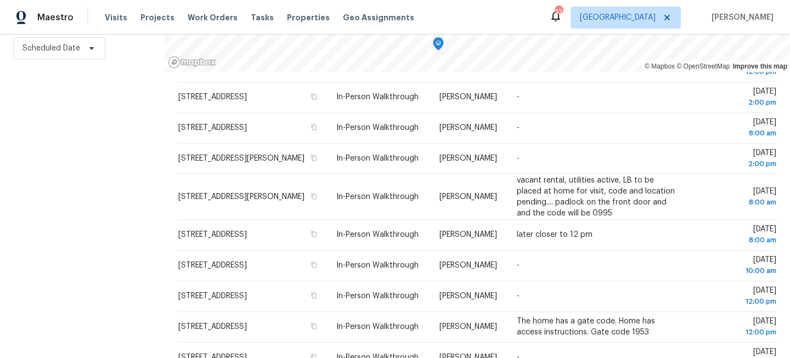
click at [71, 151] on div "Filters Reset ​ Virtual Exterior Assessment + 2 Assignee Scheduled Date" at bounding box center [82, 132] width 165 height 451
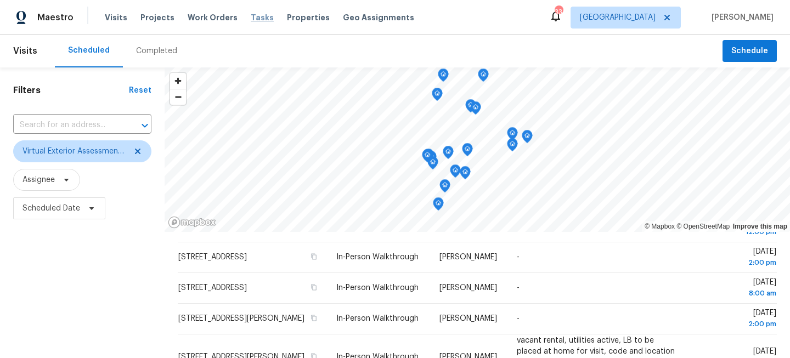
click at [251, 16] on span "Tasks" at bounding box center [262, 18] width 23 height 8
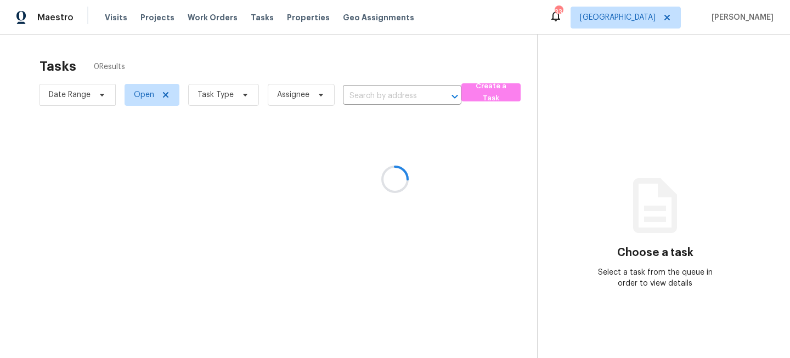
click at [230, 97] on div at bounding box center [395, 179] width 790 height 358
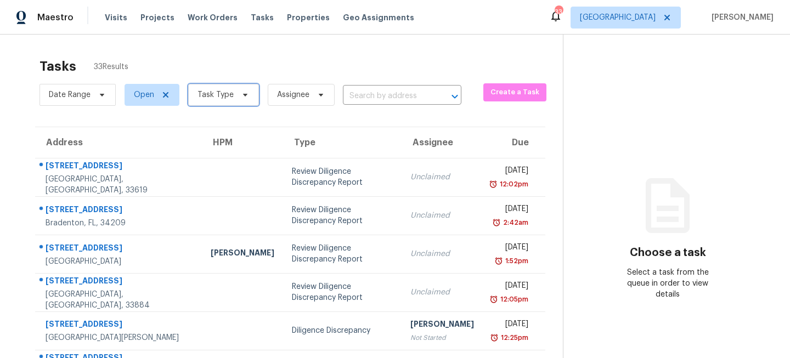
click at [227, 99] on span "Task Type" at bounding box center [216, 94] width 36 height 11
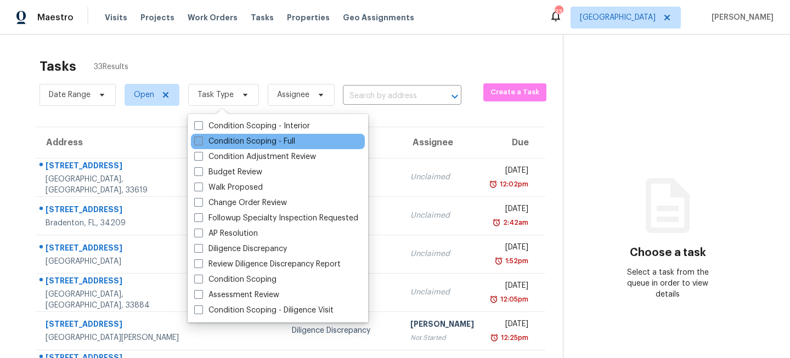
click at [212, 142] on label "Condition Scoping - Full" at bounding box center [244, 141] width 101 height 11
click at [201, 142] on input "Condition Scoping - Full" at bounding box center [197, 139] width 7 height 7
checkbox input "true"
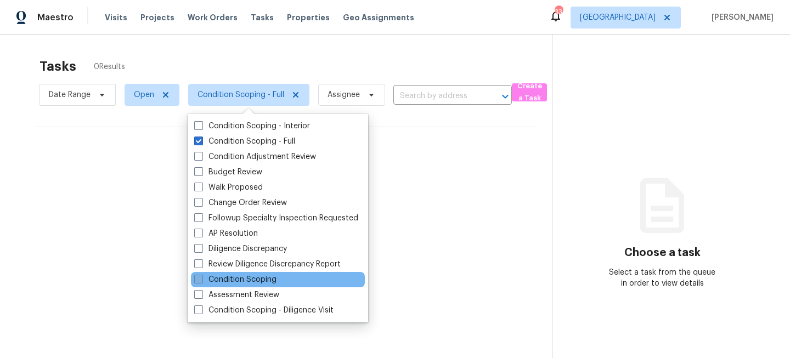
click at [215, 280] on label "Condition Scoping" at bounding box center [235, 279] width 82 height 11
click at [201, 280] on input "Condition Scoping" at bounding box center [197, 277] width 7 height 7
checkbox input "true"
